Goal: Transaction & Acquisition: Purchase product/service

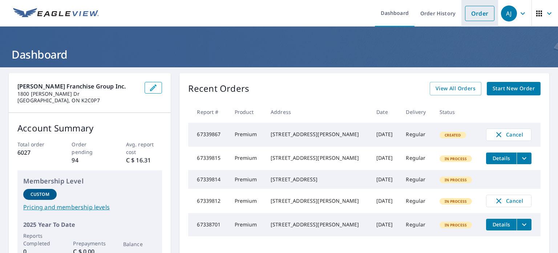
click at [465, 14] on link "Order" at bounding box center [479, 13] width 29 height 15
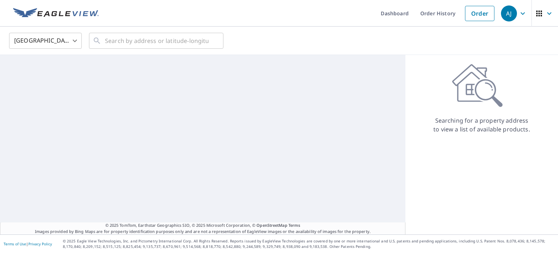
click at [57, 38] on body "[PERSON_NAME] [PERSON_NAME] Dashboard Order History Order AJ United States [GEO…" at bounding box center [279, 126] width 558 height 253
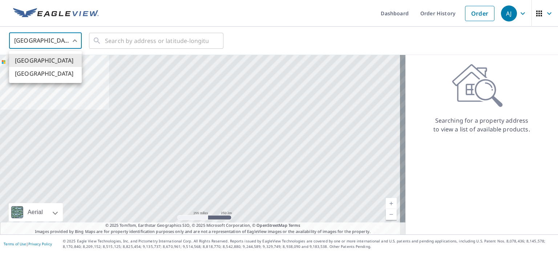
drag, startPoint x: 61, startPoint y: 71, endPoint x: 68, endPoint y: 72, distance: 7.3
click at [61, 72] on li "[GEOGRAPHIC_DATA]" at bounding box center [45, 73] width 73 height 13
type input "CA"
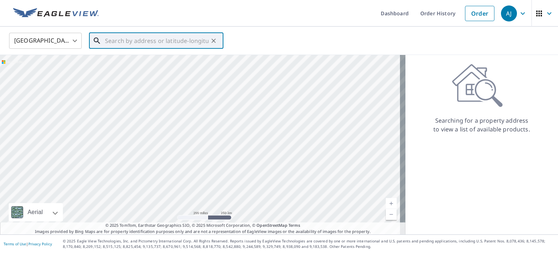
click at [129, 40] on input "text" at bounding box center [157, 41] width 104 height 20
paste input "[STREET_ADDRESS]"
click at [145, 66] on span "[STREET_ADDRESS]" at bounding box center [161, 61] width 114 height 9
type input "[STREET_ADDRESS]"
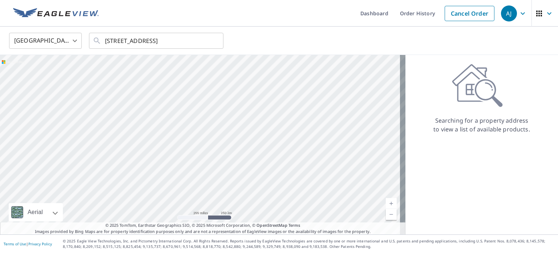
scroll to position [0, 0]
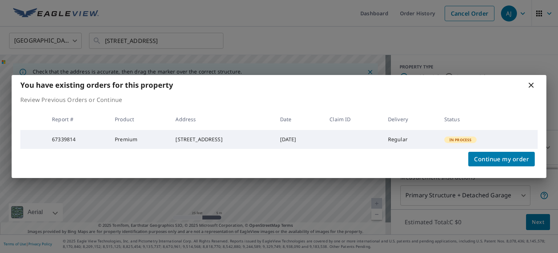
click at [536, 84] on div "You have existing orders for this property" at bounding box center [279, 85] width 535 height 20
click at [526, 78] on div "You have existing orders for this property" at bounding box center [279, 85] width 535 height 20
click at [532, 84] on icon at bounding box center [531, 85] width 9 height 9
